Goal: Information Seeking & Learning: Learn about a topic

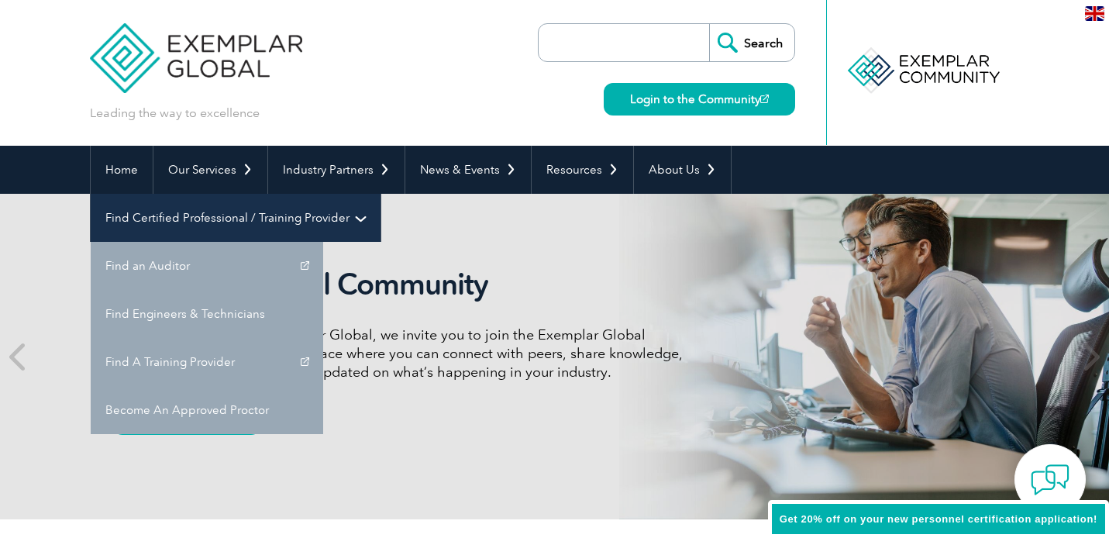
click at [380, 194] on link "Find Certified Professional / Training Provider" at bounding box center [236, 218] width 290 height 48
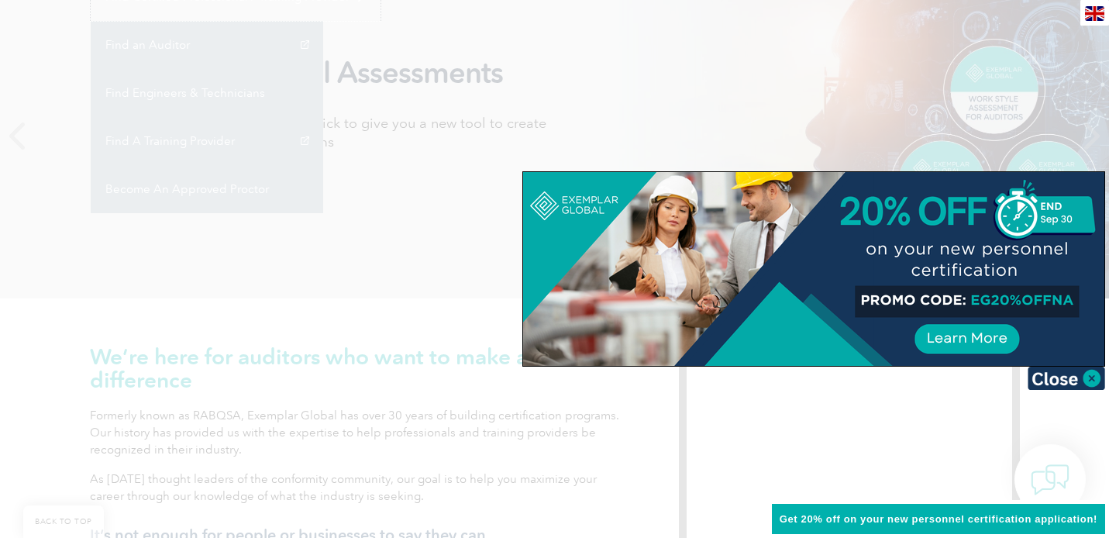
scroll to position [232, 0]
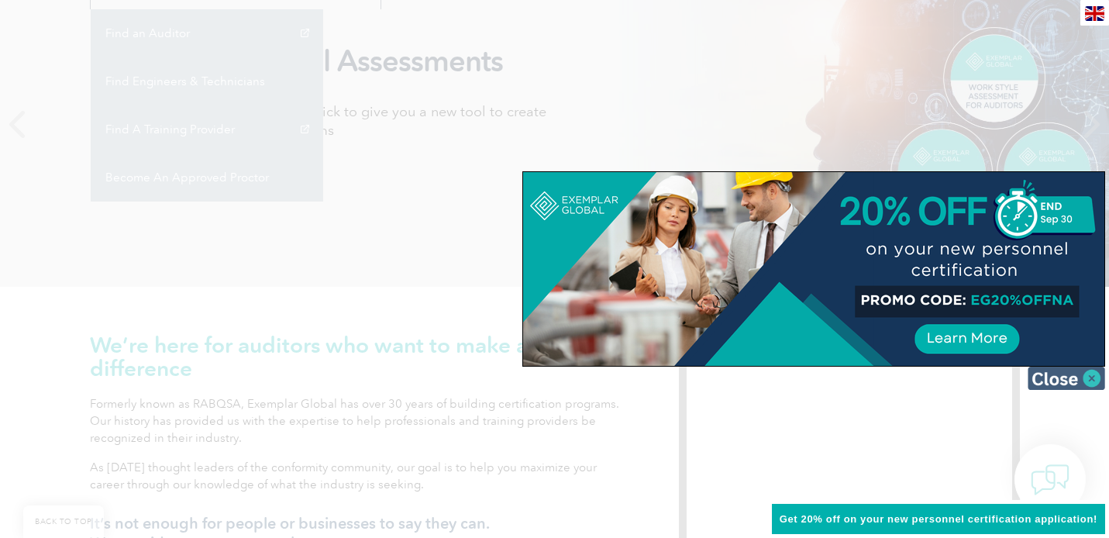
click at [1071, 379] on img at bounding box center [1065, 377] width 77 height 23
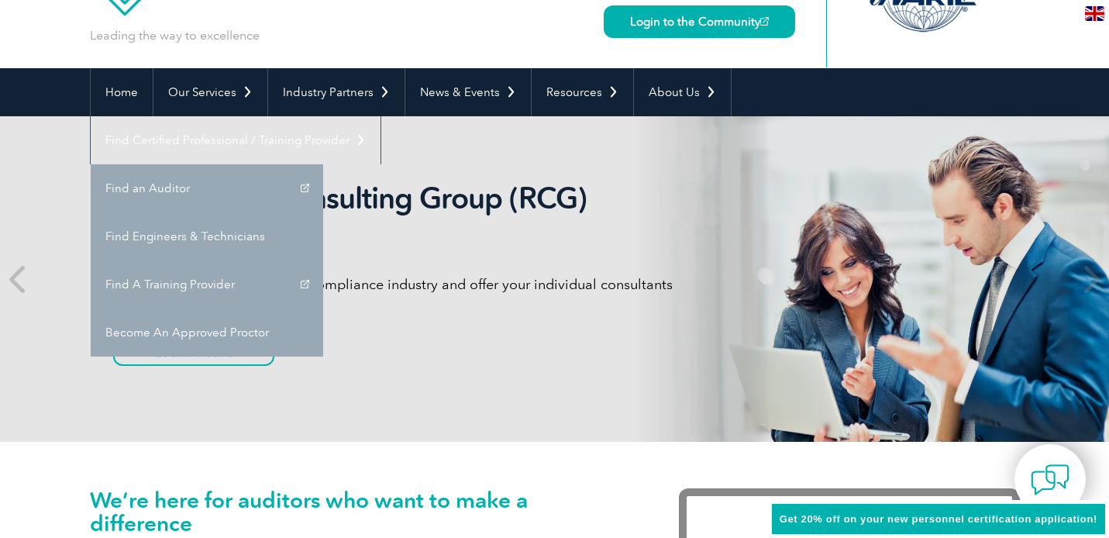
scroll to position [0, 0]
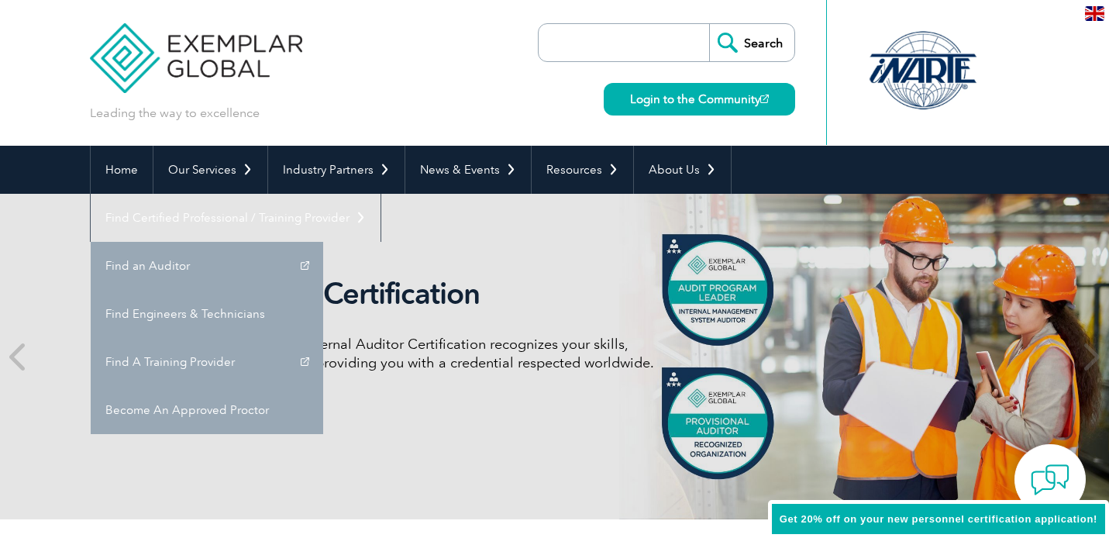
click at [569, 452] on div "Internal Auditor Certification Discover how our redesigned Internal Auditor Cer…" at bounding box center [555, 356] width 930 height 325
